Goal: Information Seeking & Learning: Learn about a topic

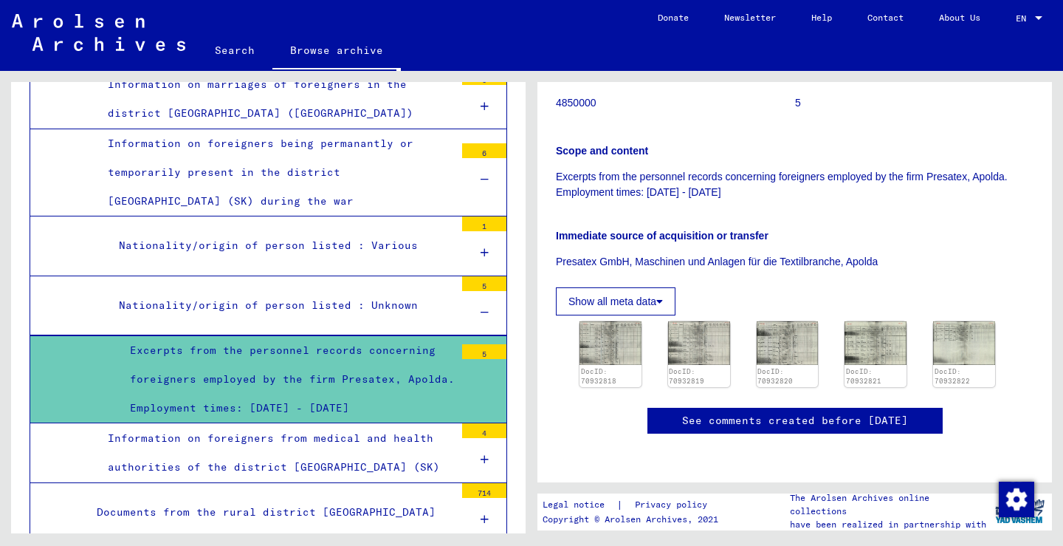
scroll to position [371, 0]
click at [601, 320] on img at bounding box center [610, 343] width 65 height 46
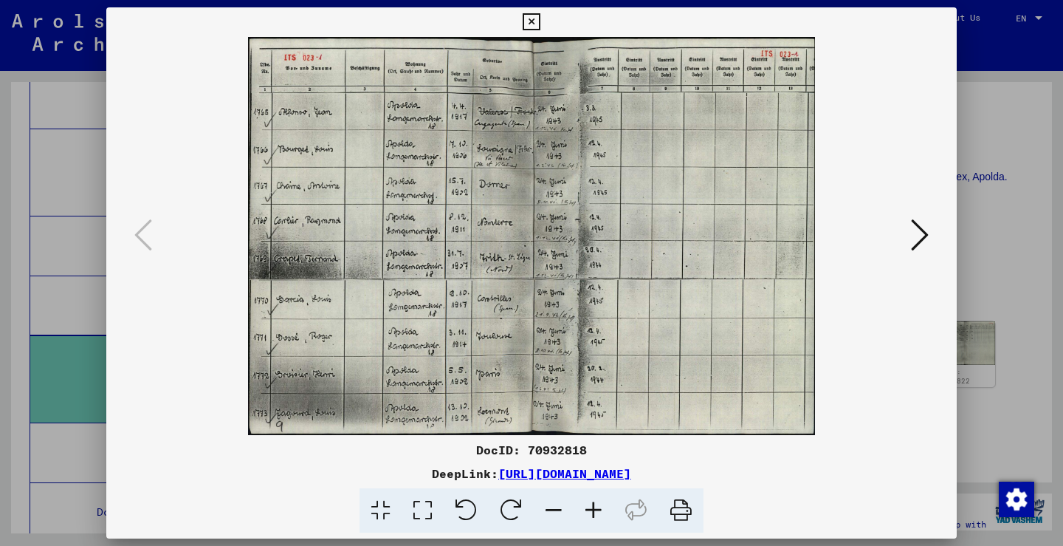
click at [908, 225] on button at bounding box center [920, 236] width 27 height 42
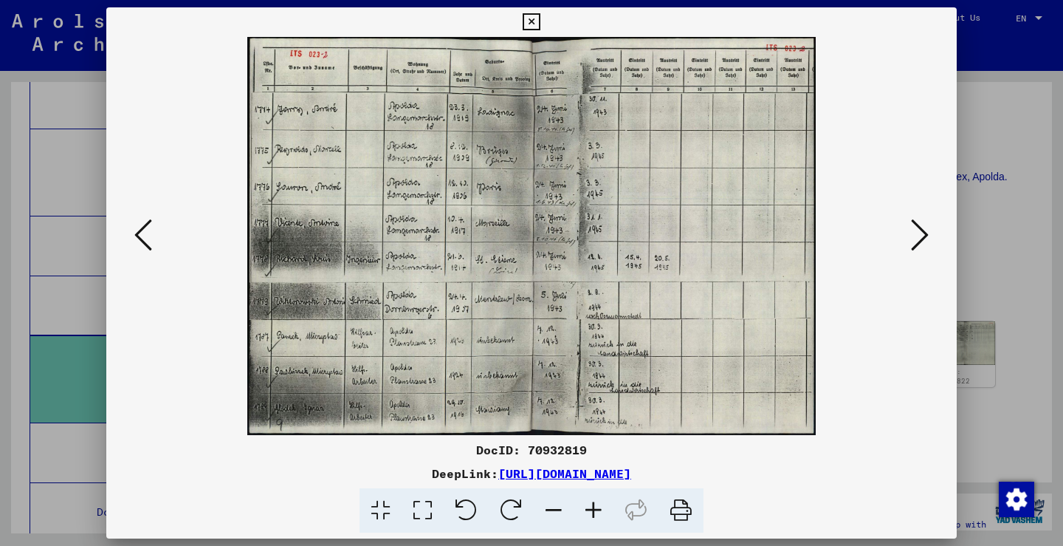
click at [913, 226] on icon at bounding box center [920, 234] width 18 height 35
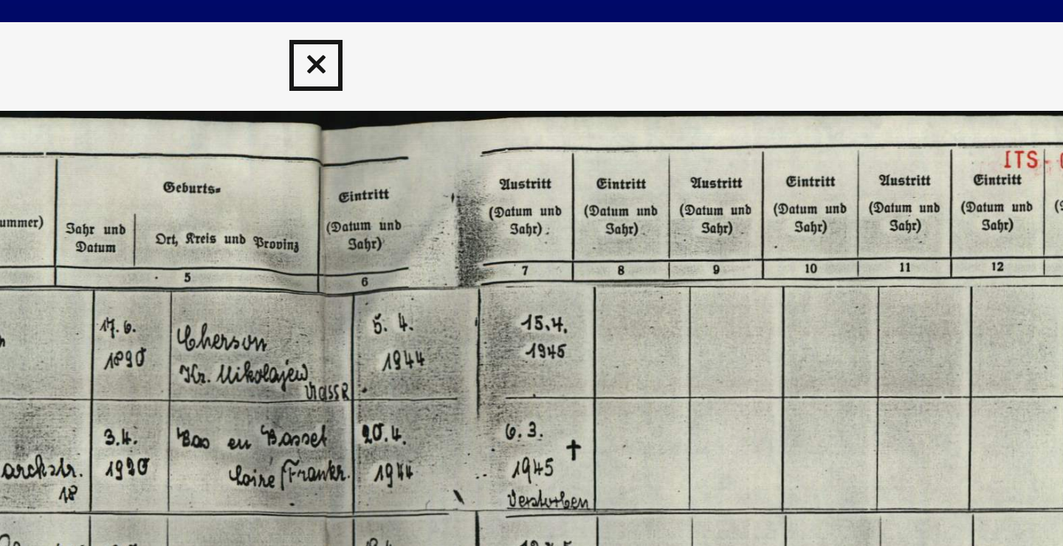
scroll to position [0, 0]
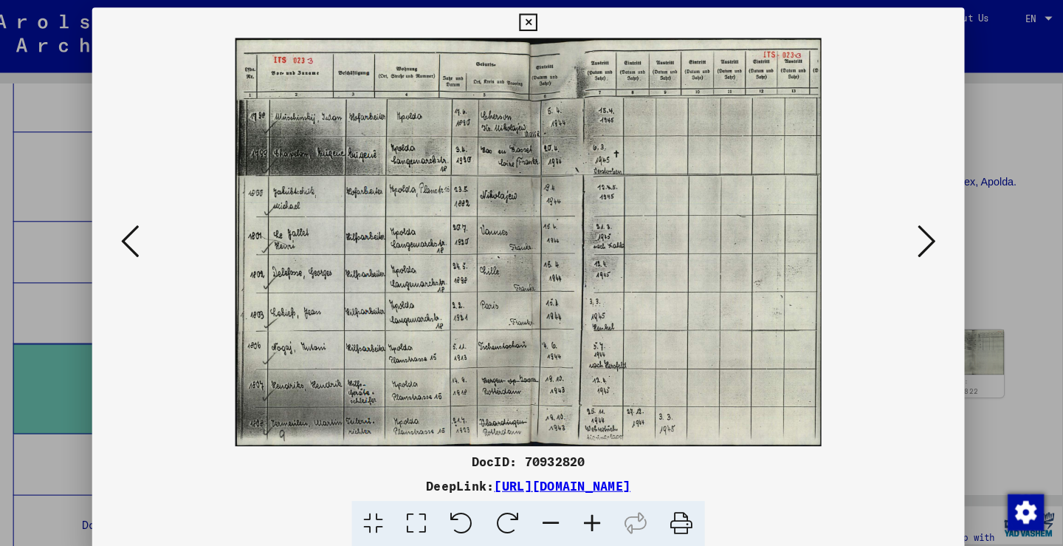
click at [884, 228] on img at bounding box center [532, 236] width 750 height 398
click at [907, 229] on button at bounding box center [920, 236] width 27 height 42
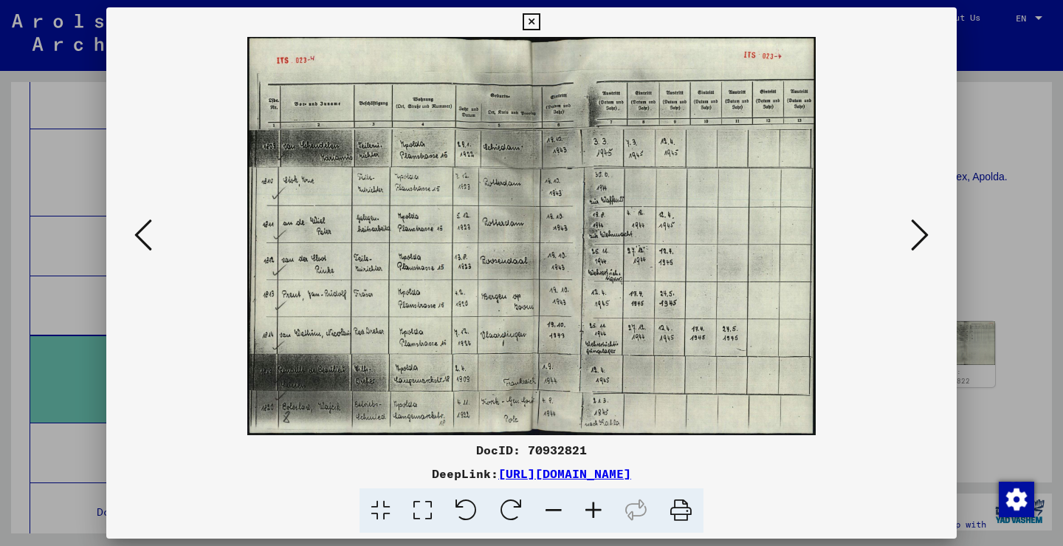
click at [925, 238] on icon at bounding box center [920, 234] width 18 height 35
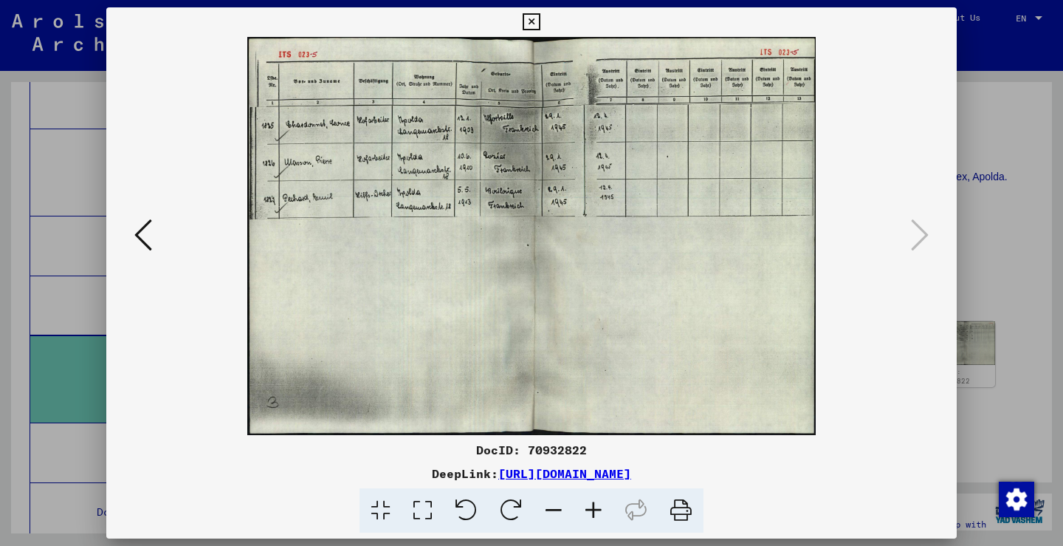
click at [1033, 226] on div at bounding box center [531, 273] width 1063 height 546
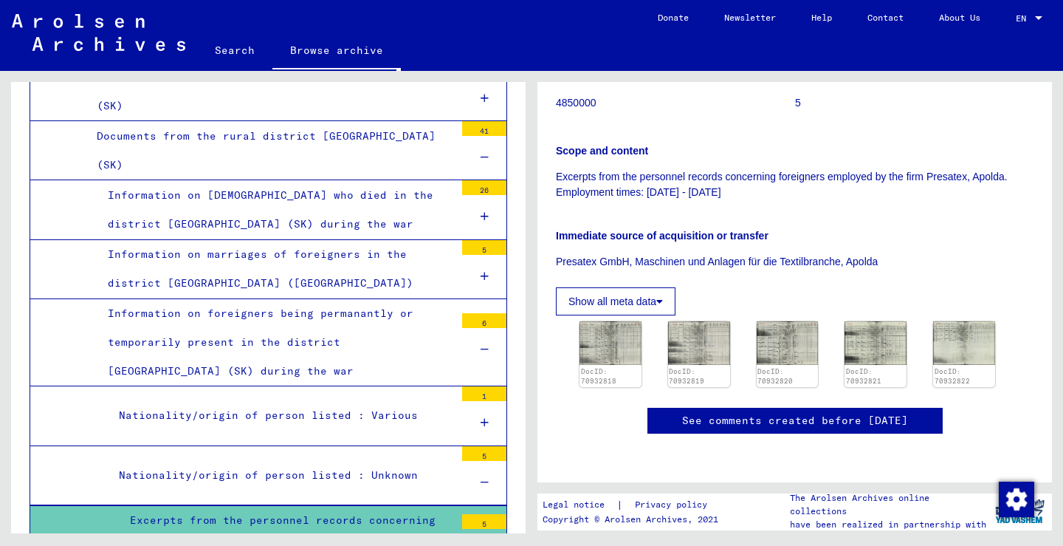
scroll to position [1422, 0]
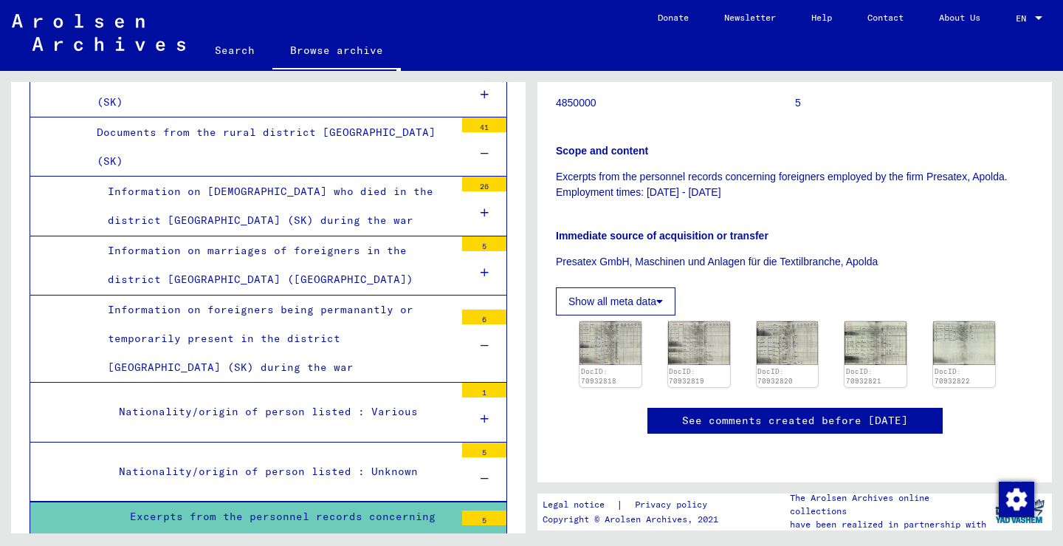
click at [442, 457] on div "Nationality/origin of person listed : Unknown" at bounding box center [281, 471] width 347 height 29
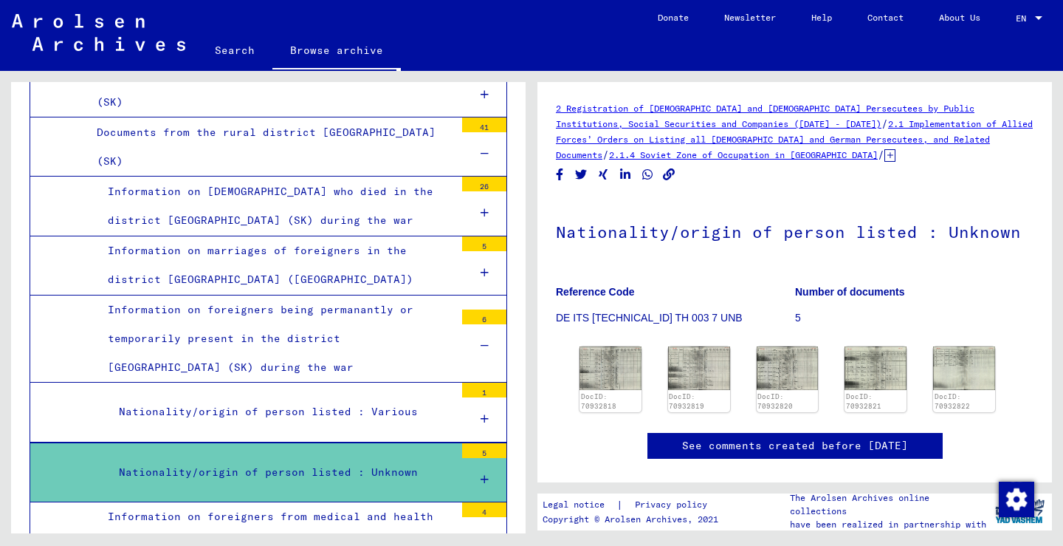
click at [403, 295] on div "Information on foreigners being permanantly or temporarily present in the distr…" at bounding box center [276, 338] width 358 height 87
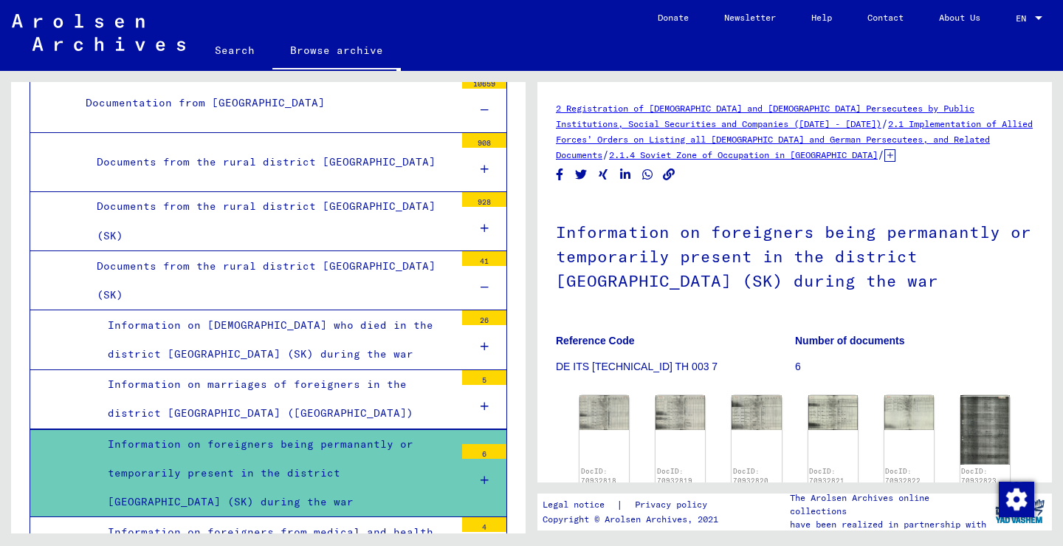
scroll to position [1303, 0]
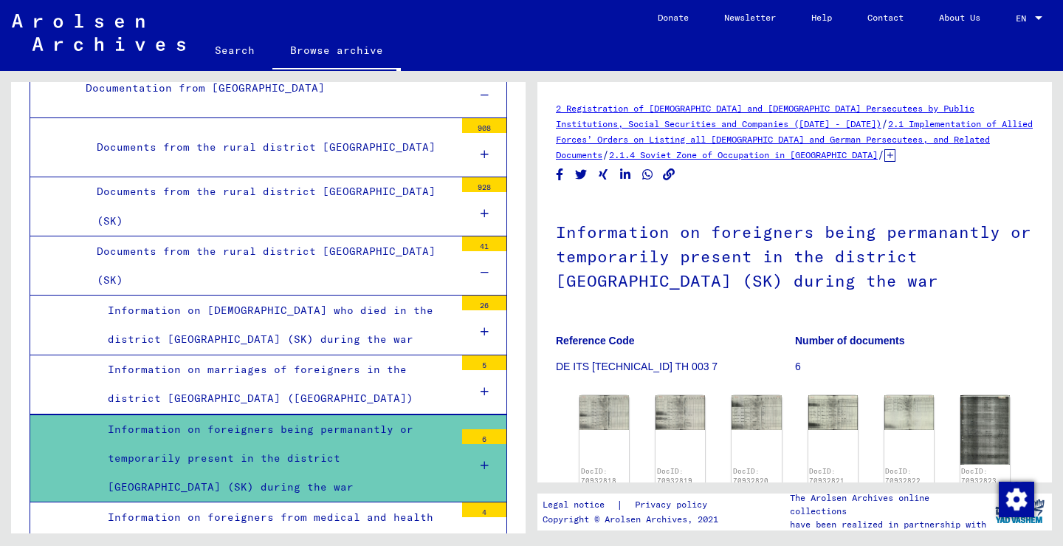
click at [404, 237] on div "Documents from the rural district [GEOGRAPHIC_DATA] (SK)" at bounding box center [270, 266] width 369 height 58
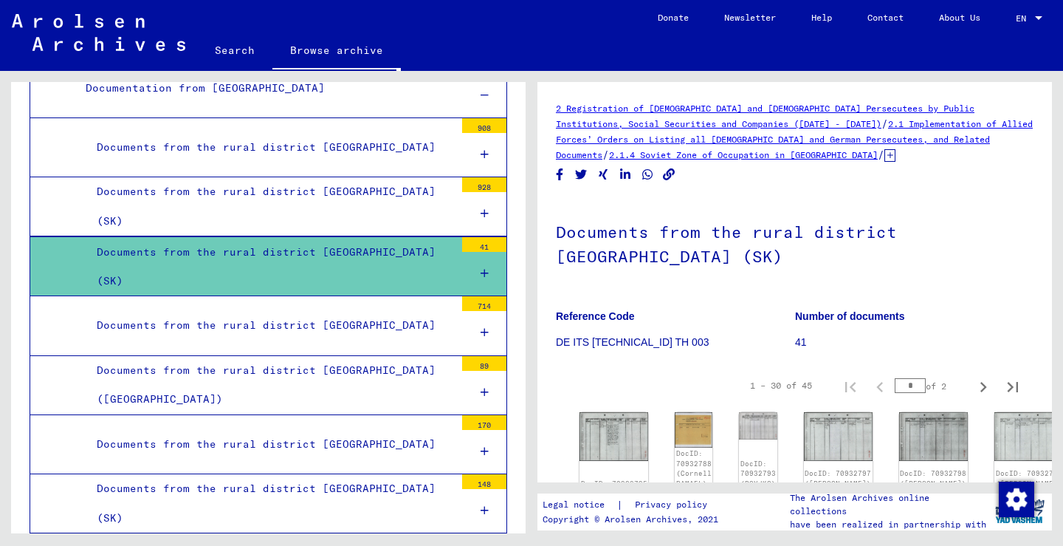
click at [349, 311] on div "Documents from the rural district [GEOGRAPHIC_DATA]" at bounding box center [270, 325] width 369 height 29
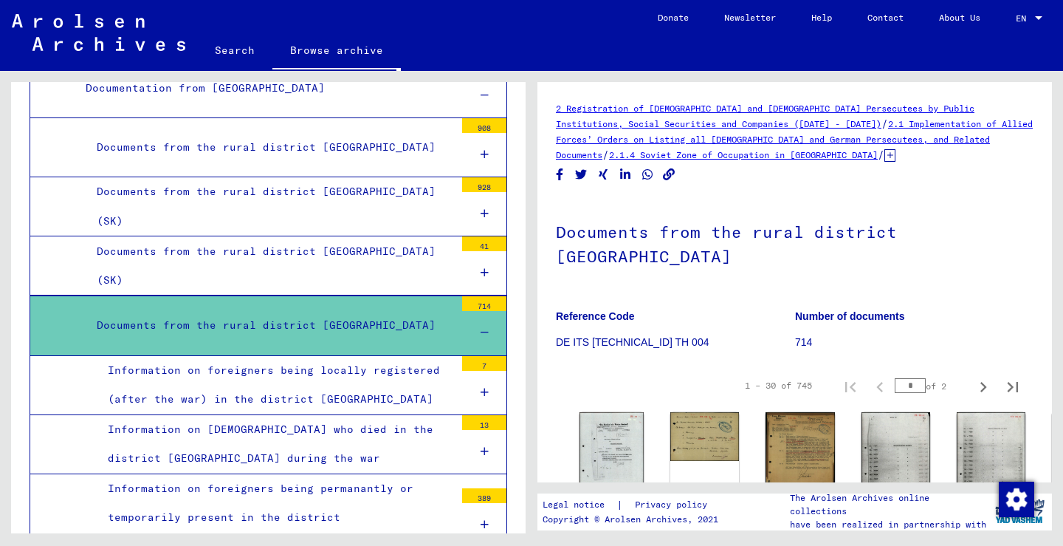
scroll to position [1355, 0]
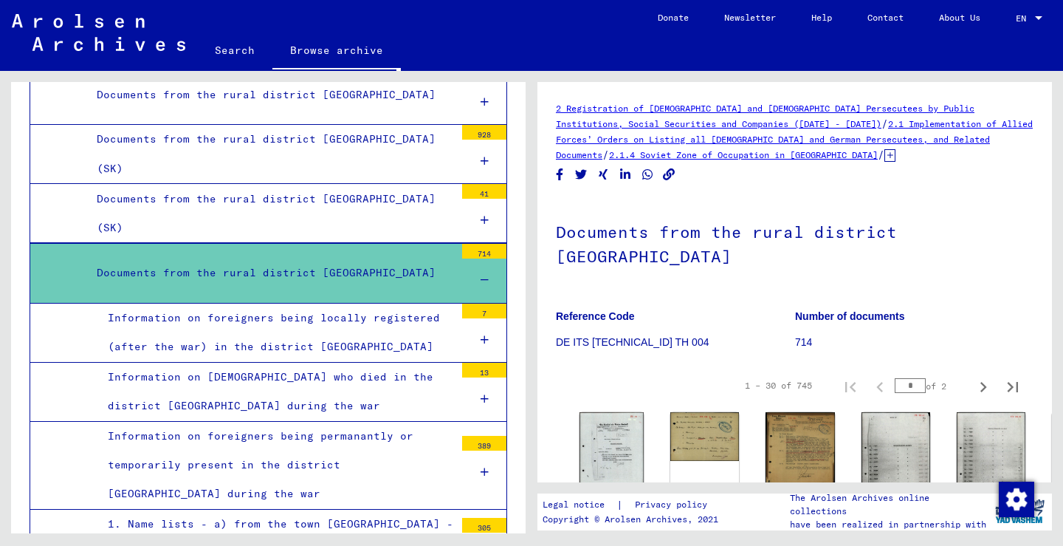
click at [388, 422] on div "Information on foreigners being permanantly or temporarily present in the distr…" at bounding box center [276, 465] width 358 height 87
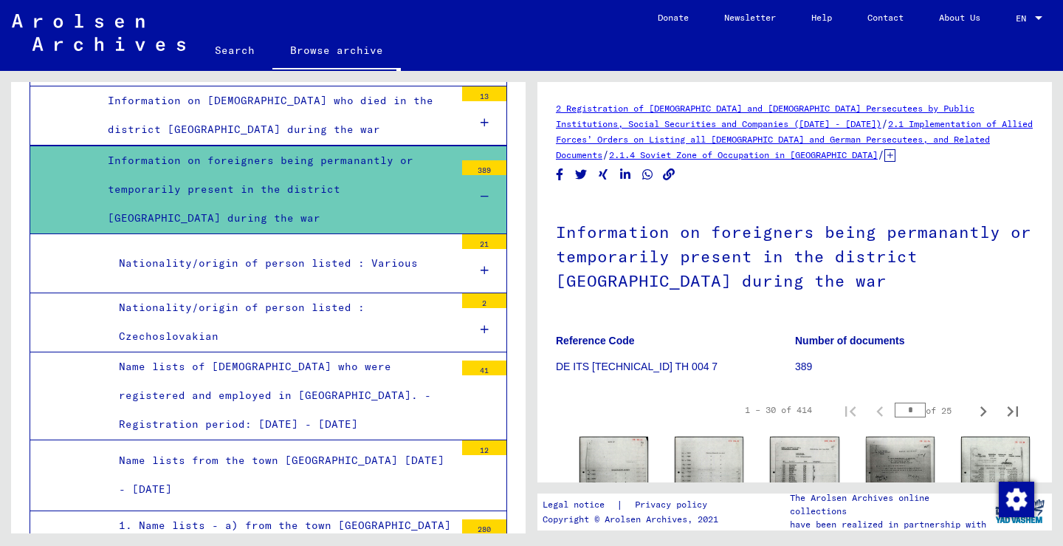
scroll to position [1650, 0]
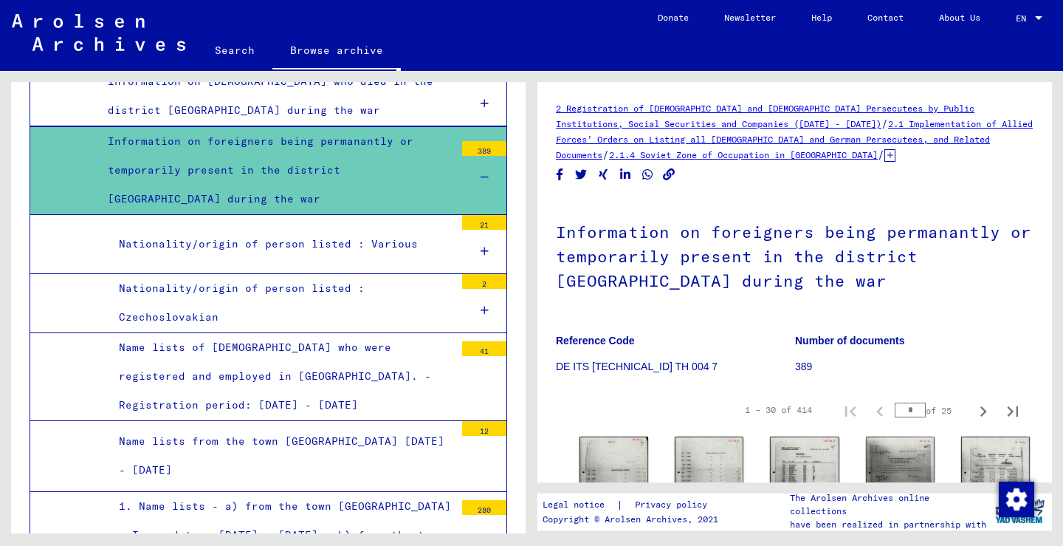
click at [442, 230] on div "Nationality/origin of person listed : Various" at bounding box center [281, 244] width 347 height 29
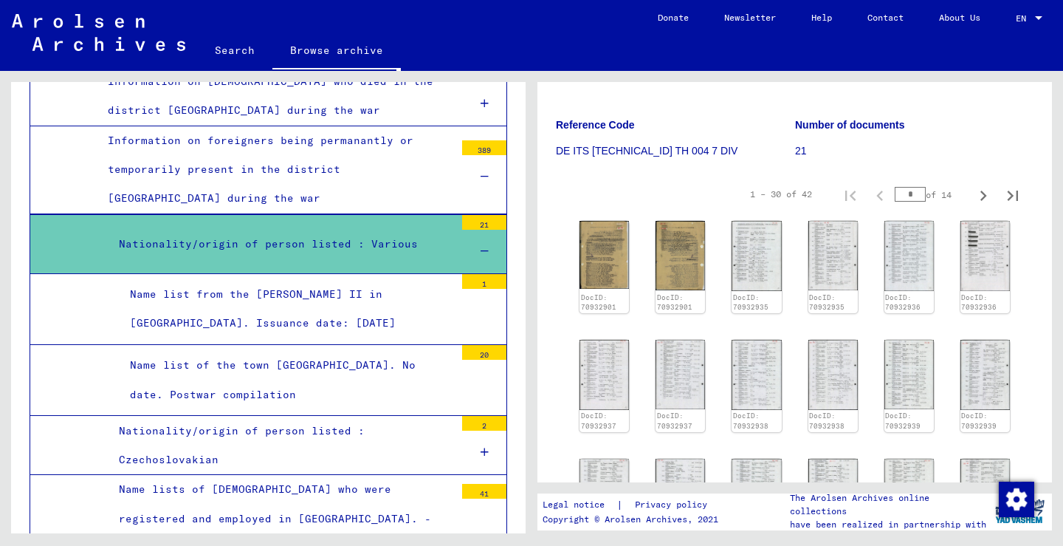
scroll to position [169, 0]
click at [710, 208] on div "1 – 30 of 42 * of 14" at bounding box center [795, 191] width 478 height 41
click at [602, 246] on img at bounding box center [604, 252] width 52 height 72
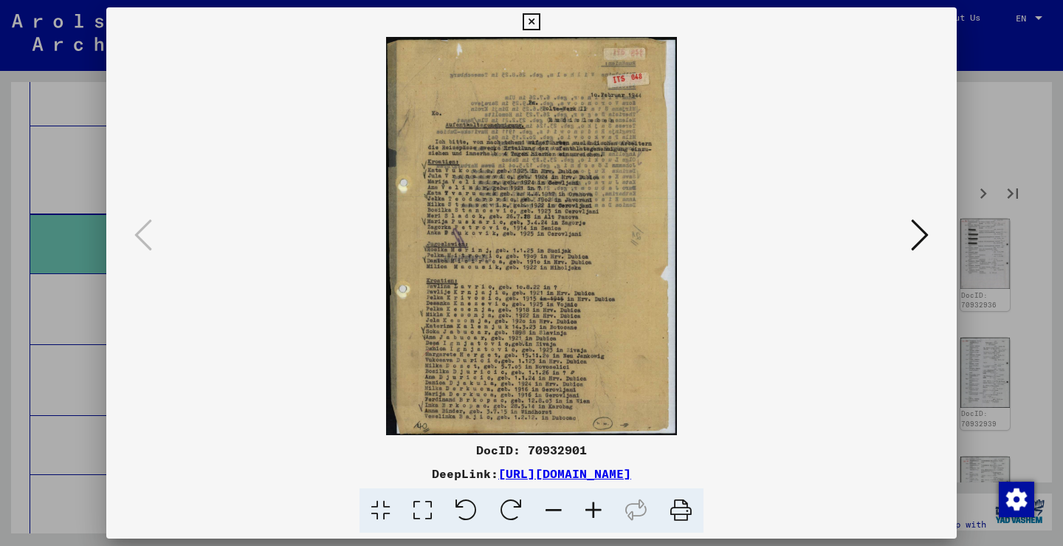
click at [891, 253] on img at bounding box center [532, 236] width 750 height 398
click at [915, 224] on icon at bounding box center [920, 234] width 18 height 35
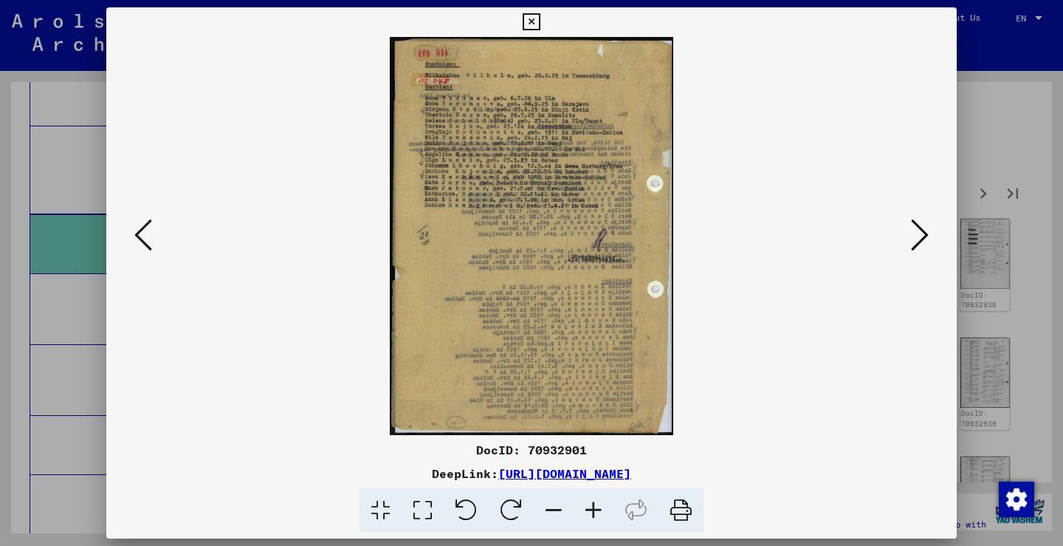
click at [915, 224] on icon at bounding box center [920, 234] width 18 height 35
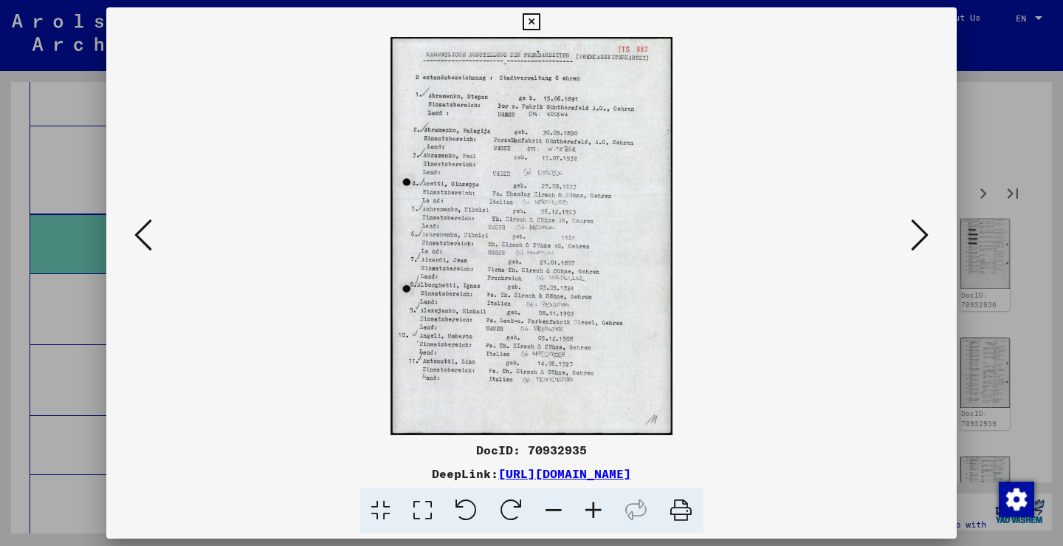
click at [897, 224] on img at bounding box center [532, 236] width 750 height 398
click at [914, 224] on icon at bounding box center [920, 234] width 18 height 35
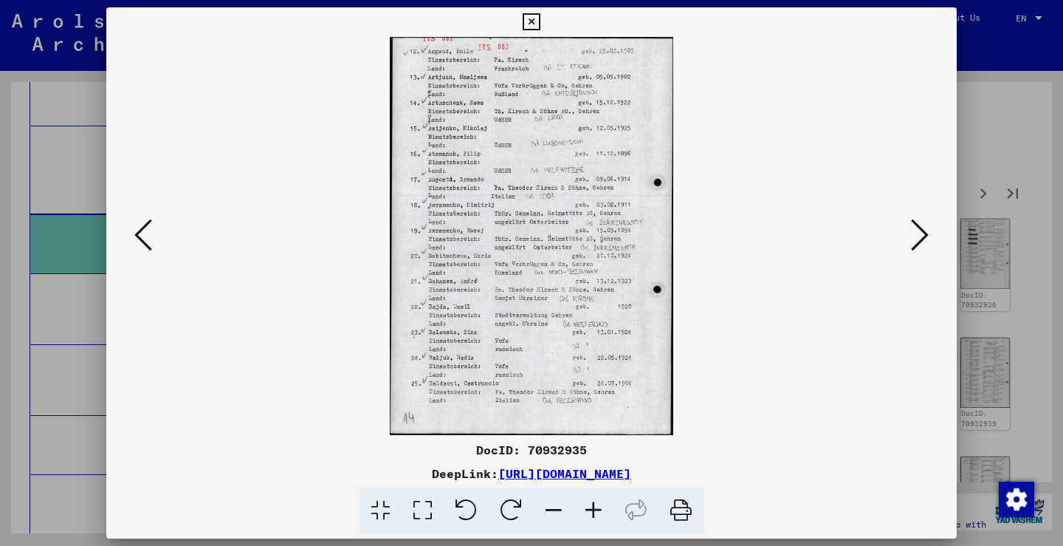
click at [914, 224] on icon at bounding box center [920, 234] width 18 height 35
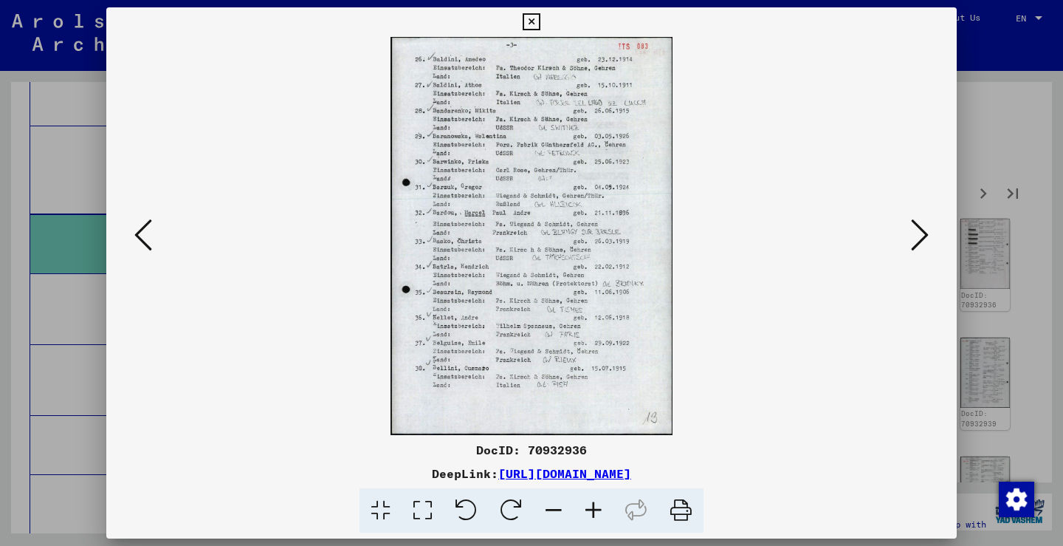
click at [914, 224] on icon at bounding box center [920, 234] width 18 height 35
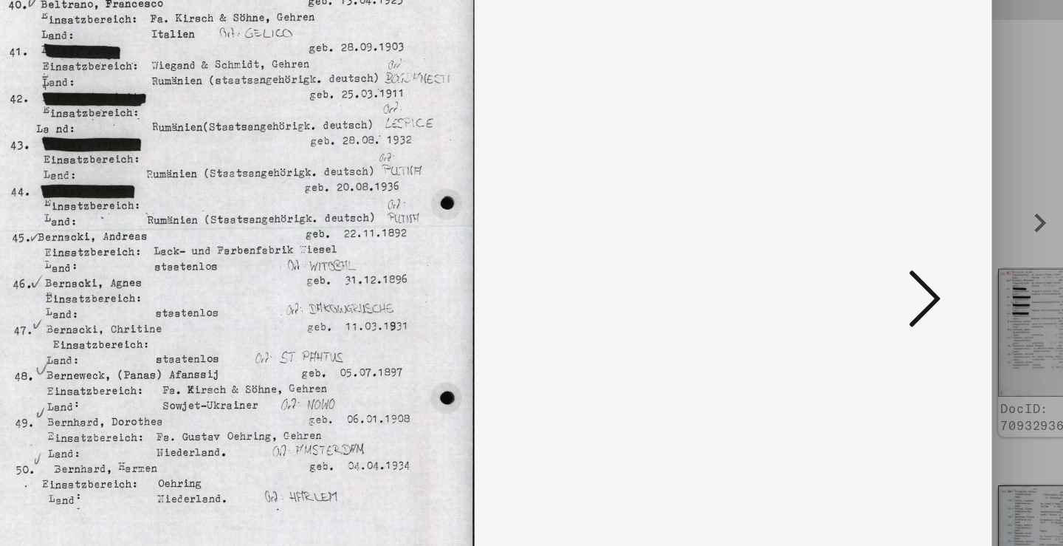
click at [911, 217] on icon at bounding box center [920, 234] width 18 height 35
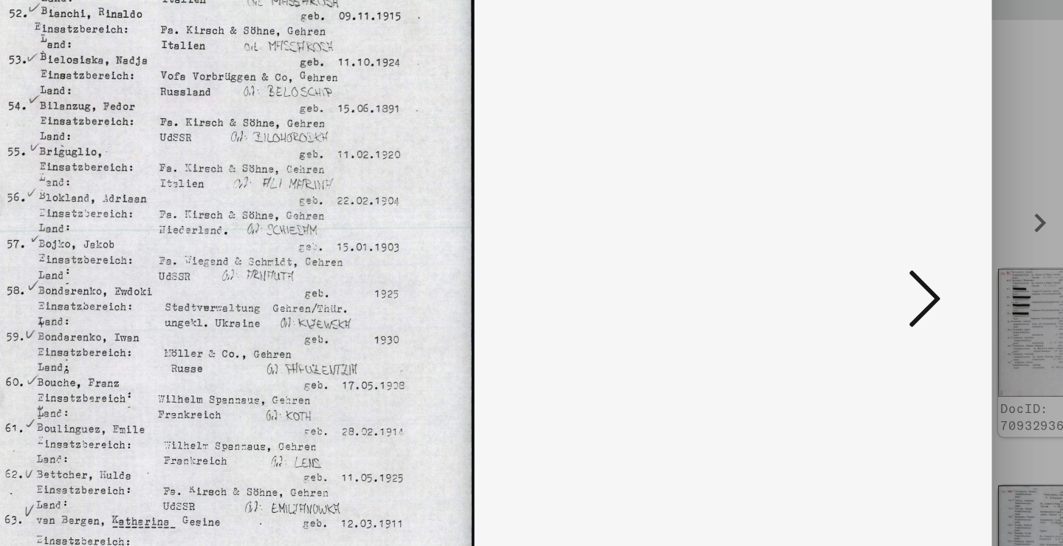
click at [911, 217] on icon at bounding box center [920, 234] width 18 height 35
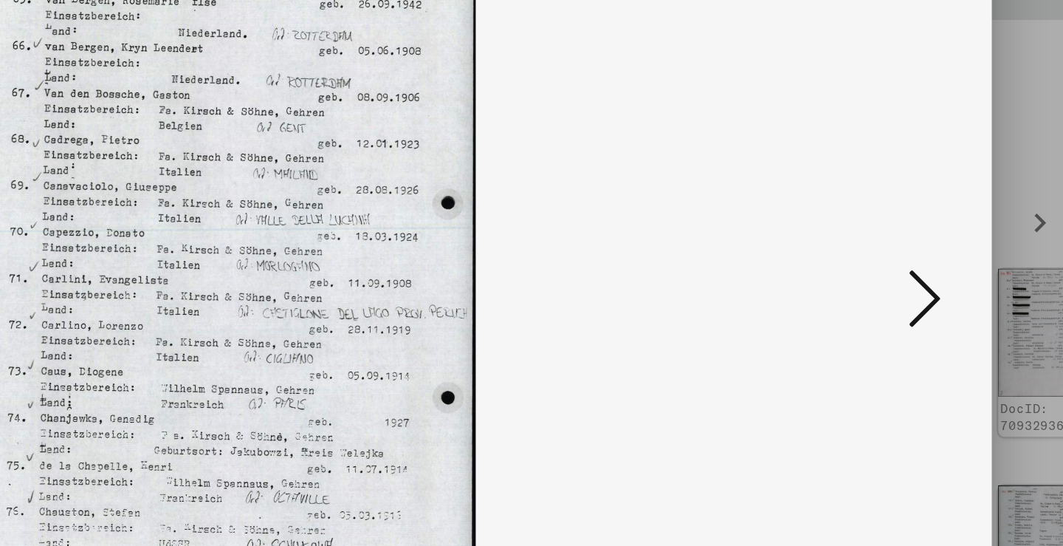
click at [911, 217] on icon at bounding box center [920, 234] width 18 height 35
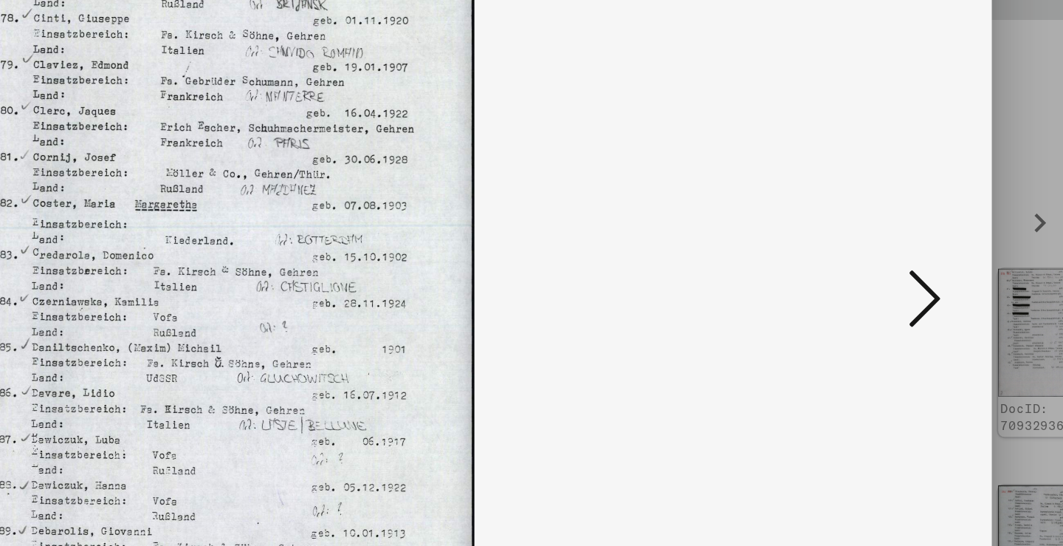
click at [911, 217] on icon at bounding box center [920, 234] width 18 height 35
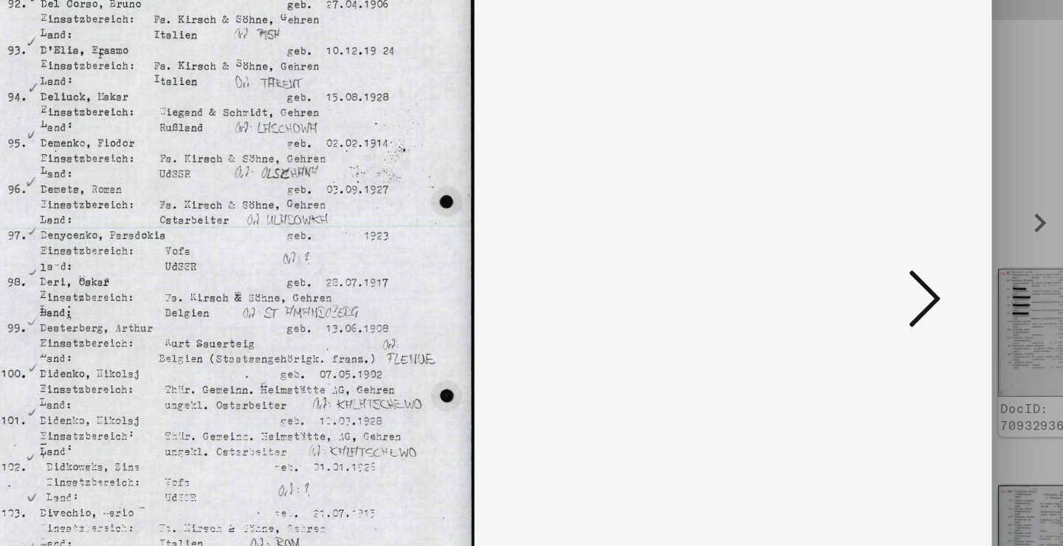
click at [911, 217] on icon at bounding box center [920, 234] width 18 height 35
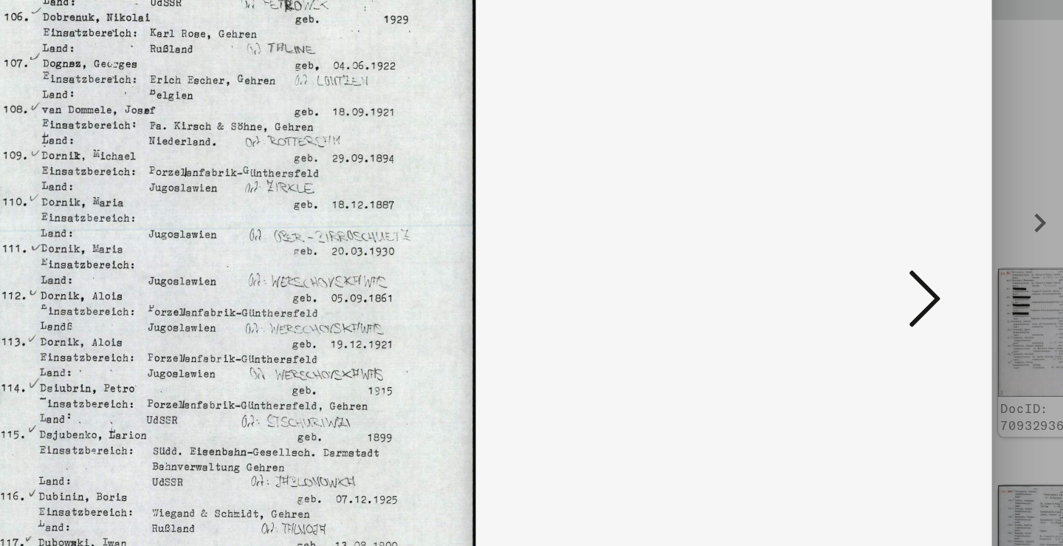
click at [911, 217] on icon at bounding box center [920, 234] width 18 height 35
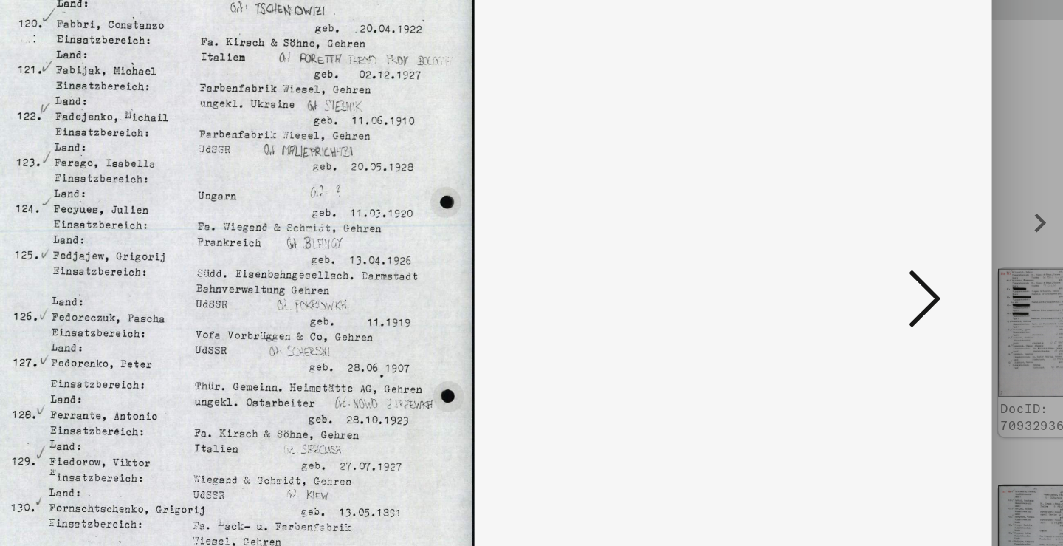
click at [911, 217] on icon at bounding box center [920, 234] width 18 height 35
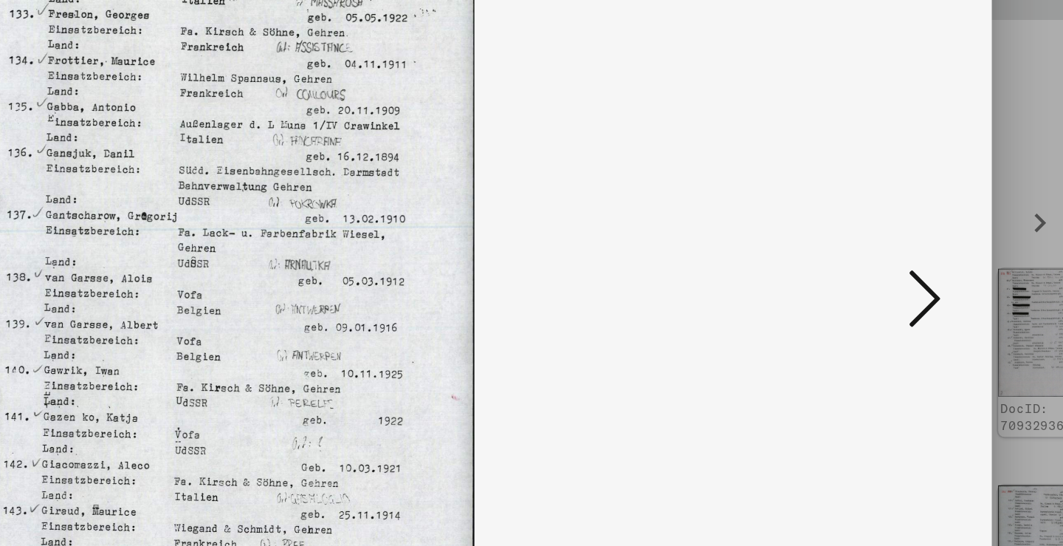
click at [911, 217] on icon at bounding box center [920, 234] width 18 height 35
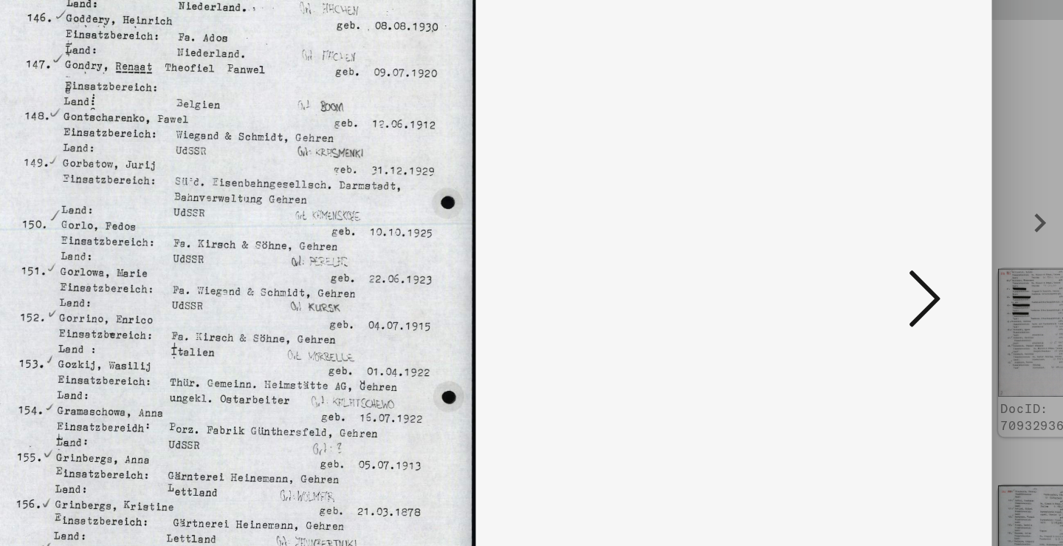
click at [911, 217] on icon at bounding box center [920, 234] width 18 height 35
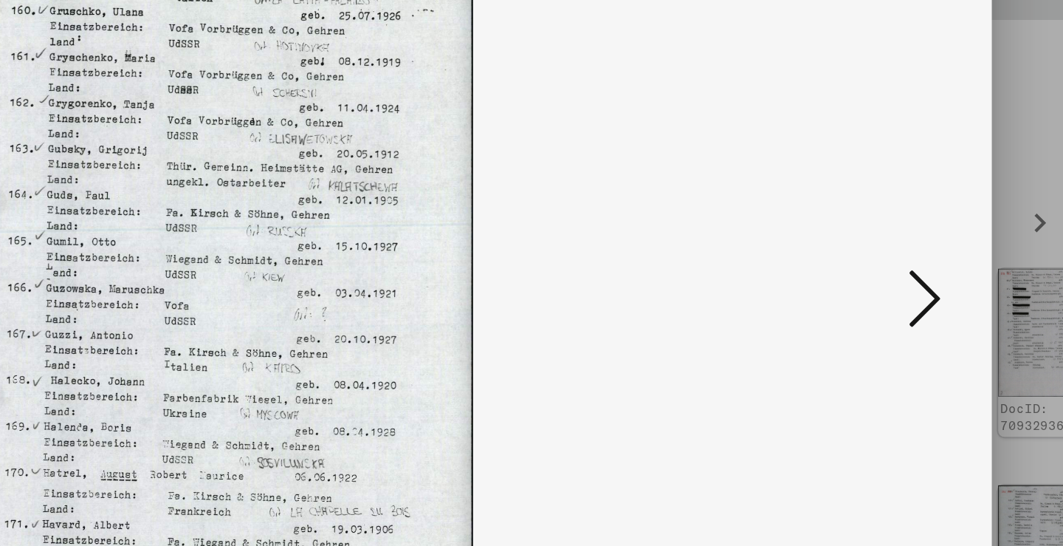
click at [911, 217] on icon at bounding box center [920, 234] width 18 height 35
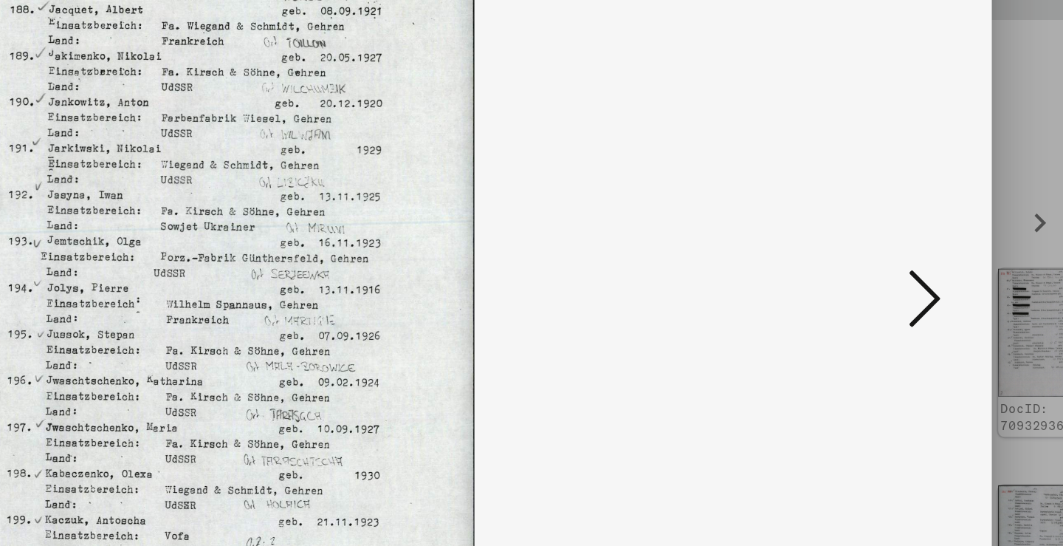
click at [911, 217] on icon at bounding box center [920, 234] width 18 height 35
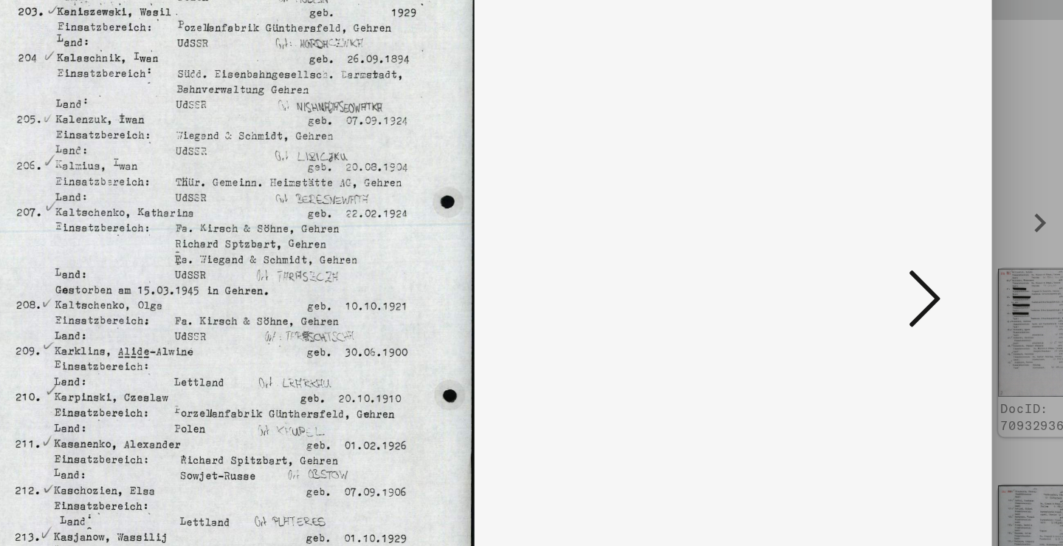
click at [911, 217] on icon at bounding box center [920, 234] width 18 height 35
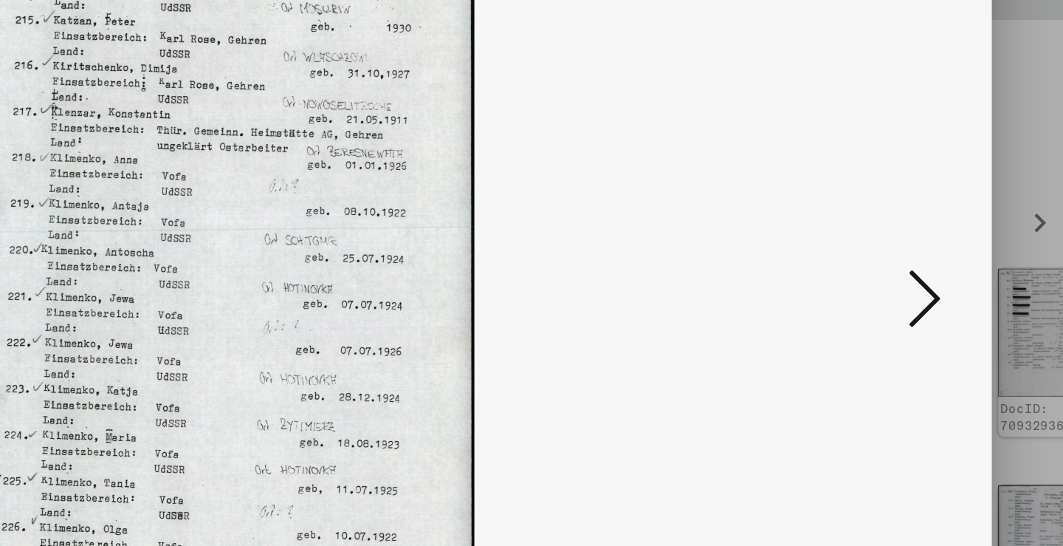
click at [911, 217] on icon at bounding box center [920, 234] width 18 height 35
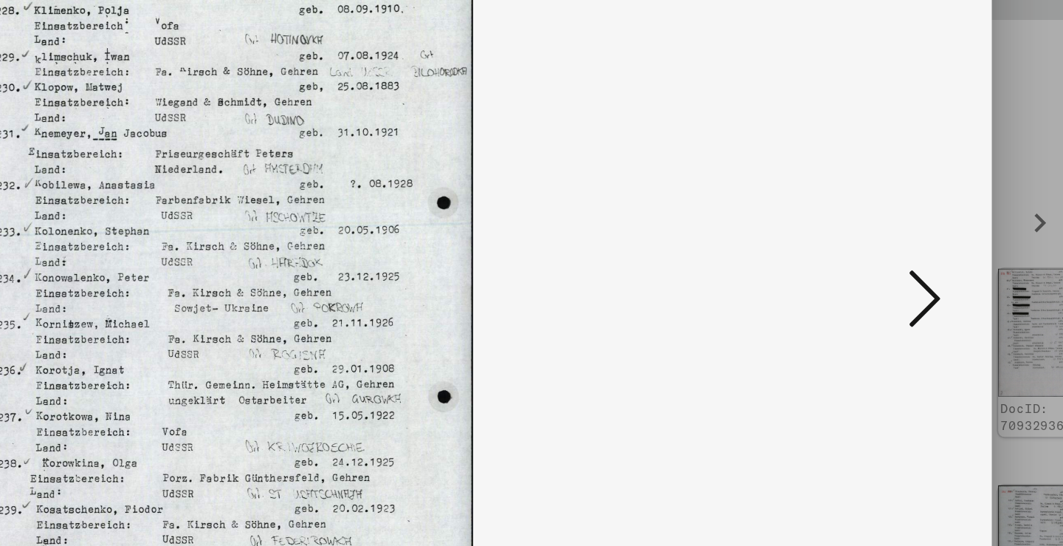
click at [911, 217] on icon at bounding box center [920, 234] width 18 height 35
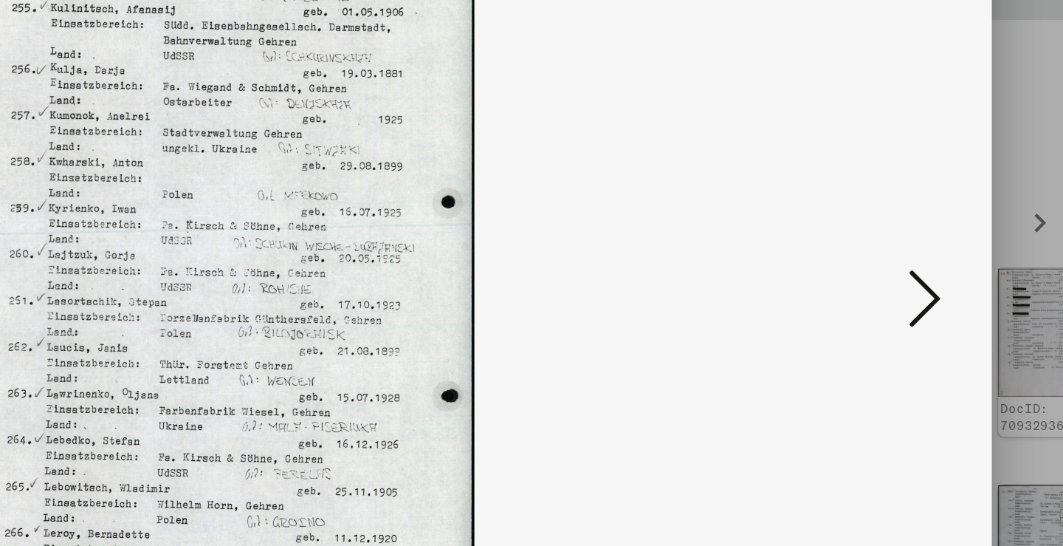
click at [911, 217] on icon at bounding box center [920, 234] width 18 height 35
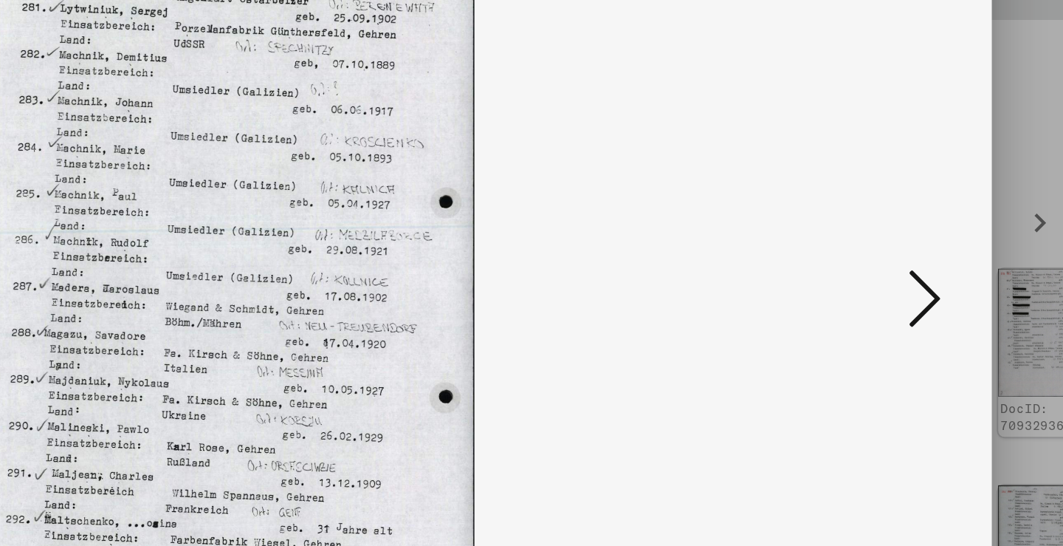
click at [911, 217] on icon at bounding box center [920, 234] width 18 height 35
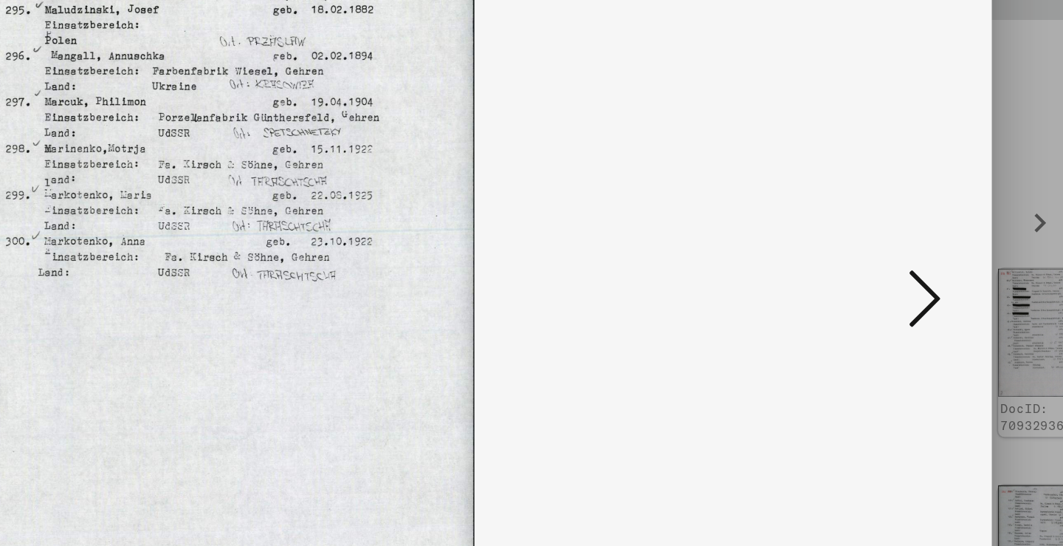
click at [911, 217] on icon at bounding box center [920, 234] width 18 height 35
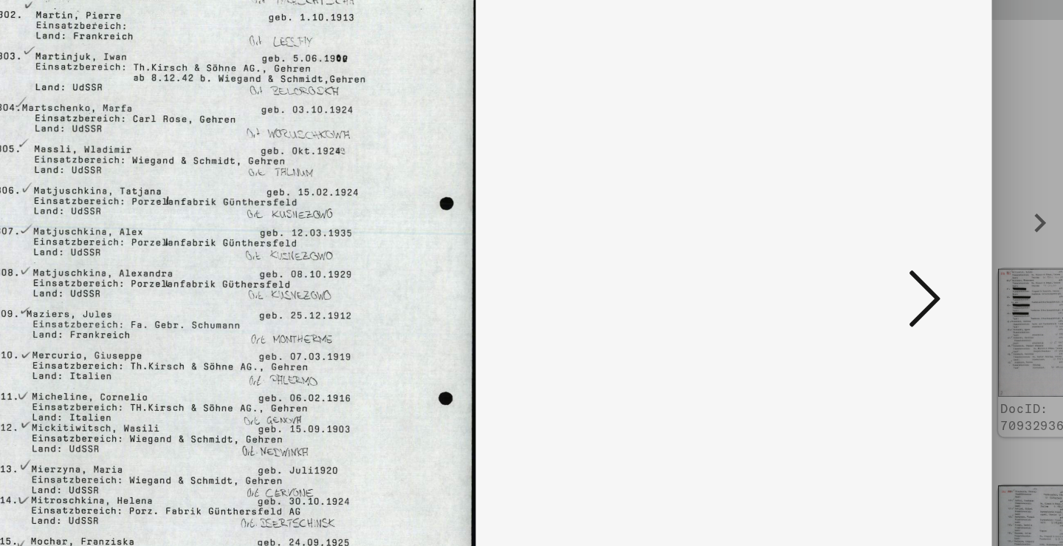
click at [911, 217] on icon at bounding box center [920, 234] width 18 height 35
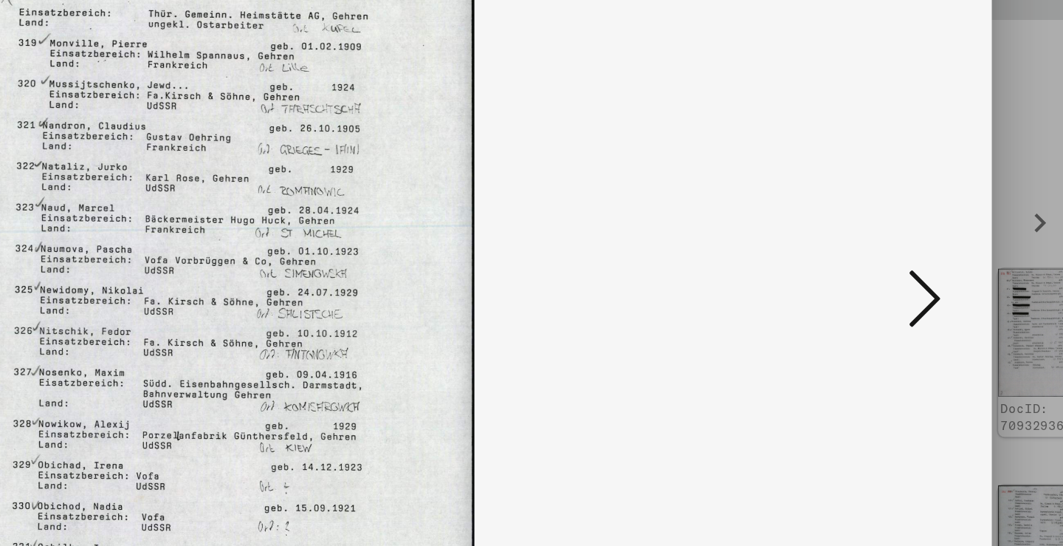
click at [911, 217] on icon at bounding box center [920, 234] width 18 height 35
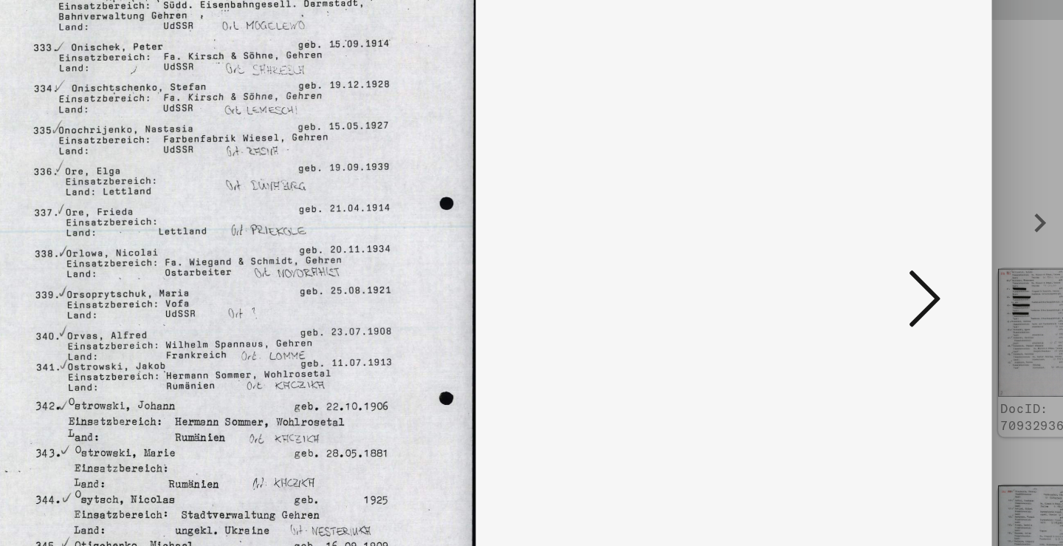
click at [911, 217] on icon at bounding box center [920, 234] width 18 height 35
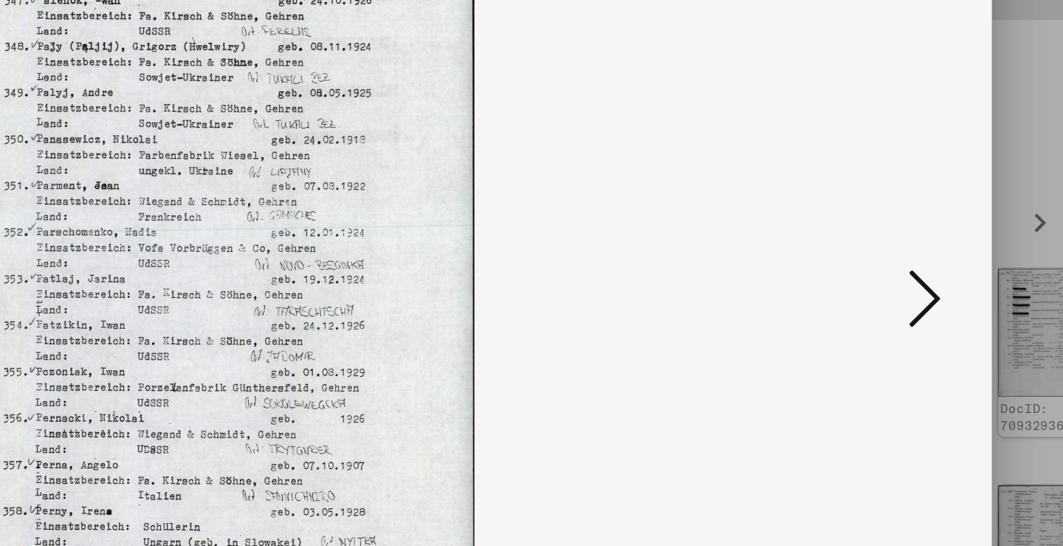
click at [911, 217] on icon at bounding box center [920, 234] width 18 height 35
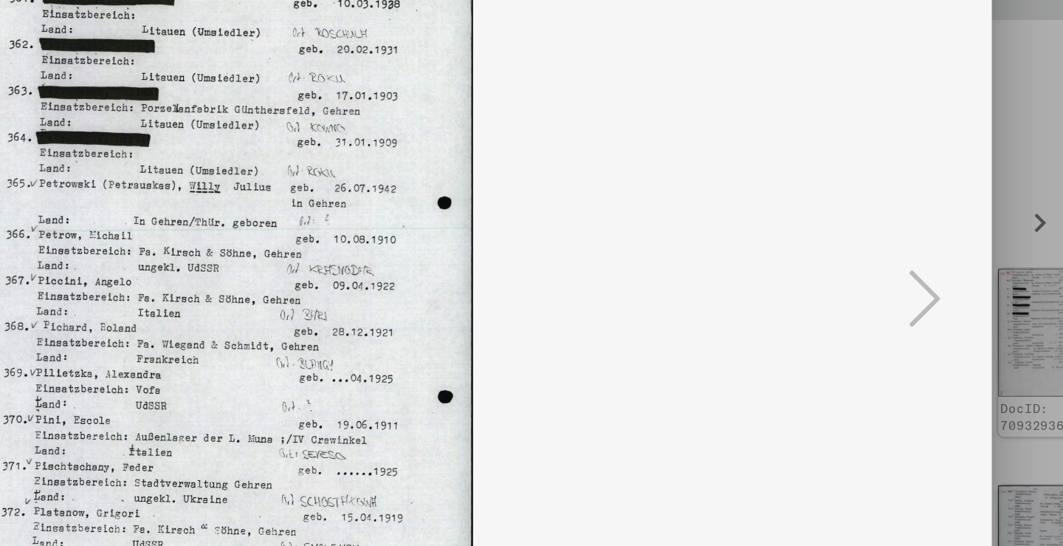
click at [911, 217] on icon at bounding box center [920, 234] width 18 height 35
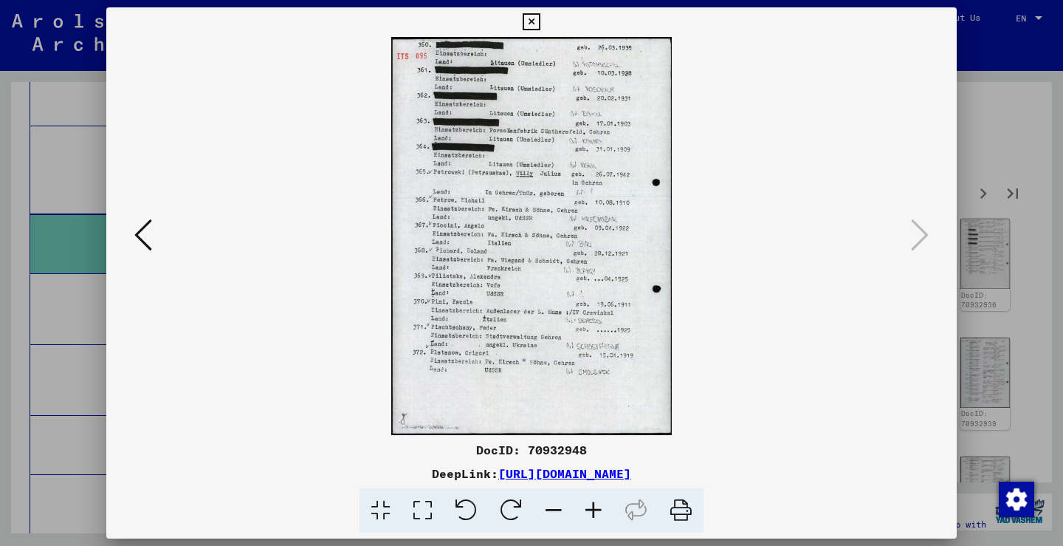
click at [1001, 312] on div at bounding box center [531, 273] width 1063 height 546
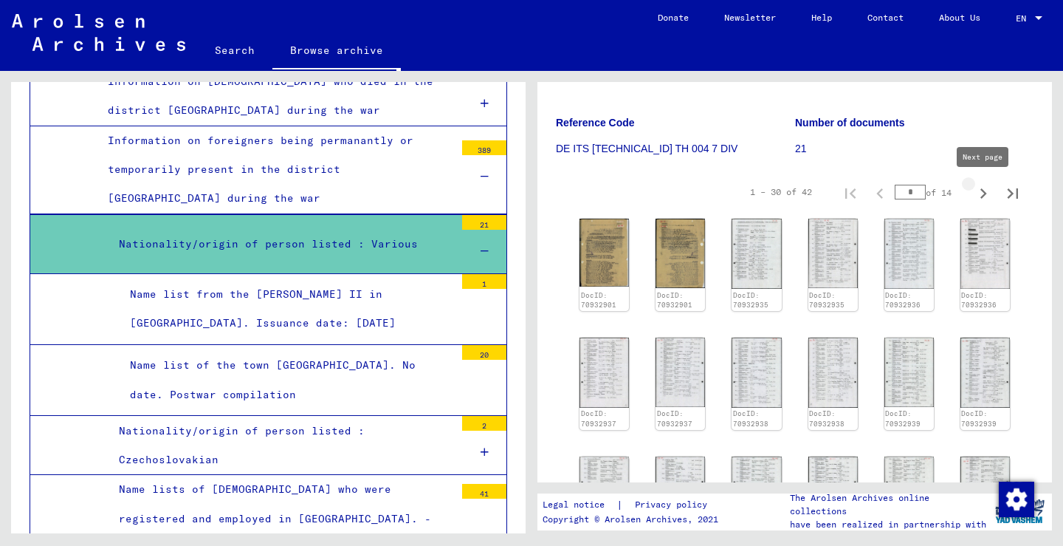
click at [977, 185] on icon "Next page" at bounding box center [983, 193] width 21 height 21
type input "*"
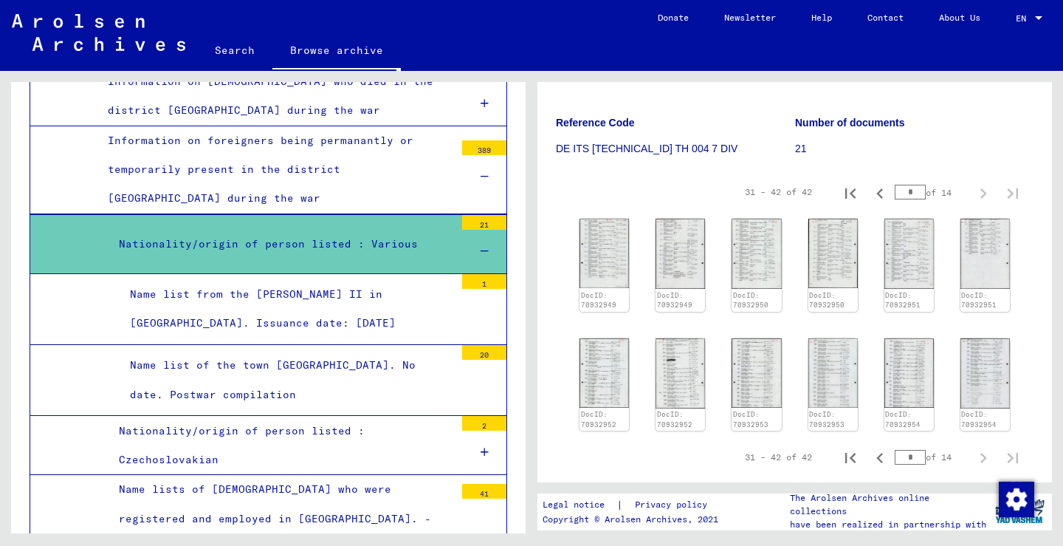
click at [991, 135] on figure "Number of documents 21" at bounding box center [914, 138] width 239 height 66
